Goal: Transaction & Acquisition: Download file/media

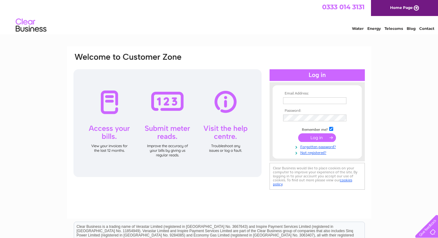
type input "[EMAIL_ADDRESS][DOMAIN_NAME]"
click at [305, 135] on input "submit" at bounding box center [317, 137] width 38 height 9
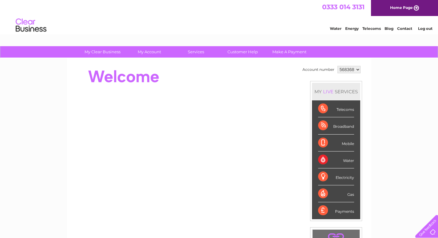
click at [355, 69] on select "568368 987204" at bounding box center [349, 69] width 23 height 7
select select "987204"
click at [338, 66] on select "568368 987204" at bounding box center [349, 69] width 23 height 7
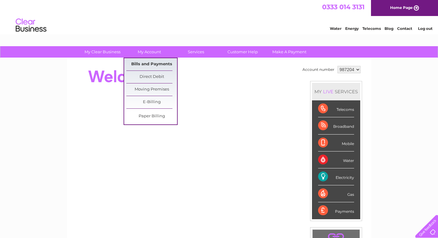
click at [146, 60] on link "Bills and Payments" at bounding box center [151, 64] width 51 height 12
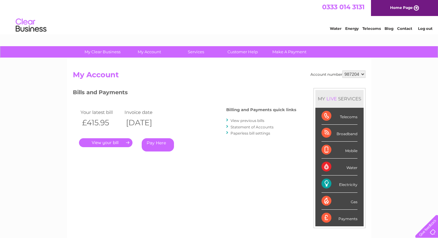
click at [96, 141] on link "." at bounding box center [106, 142] width 54 height 9
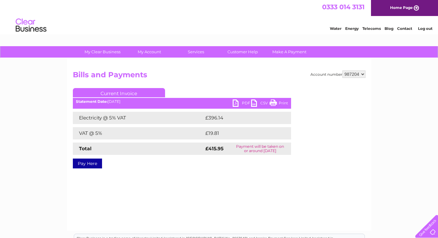
click at [235, 103] on link "PDF" at bounding box center [242, 103] width 18 height 9
